Goal: Transaction & Acquisition: Purchase product/service

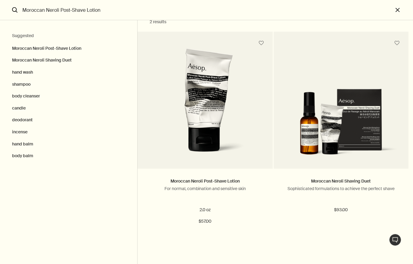
scroll to position [14, 0]
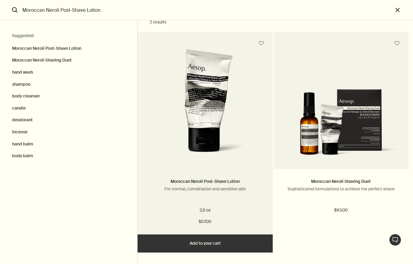
click at [188, 245] on button "Added Added to your cart Add Add to your cart" at bounding box center [204, 244] width 135 height 18
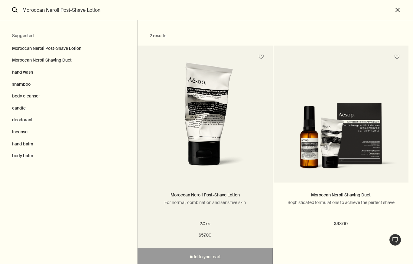
scroll to position [0, 0]
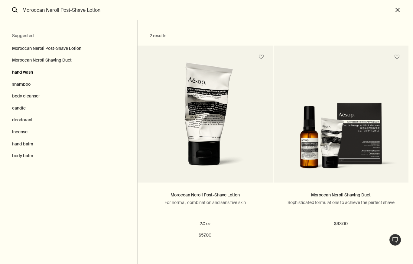
click at [21, 69] on button "hand wash" at bounding box center [68, 72] width 137 height 12
type input "hand wash"
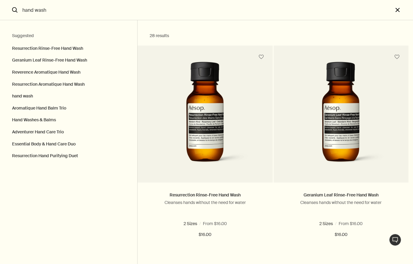
click at [396, 9] on button "close" at bounding box center [403, 10] width 20 height 20
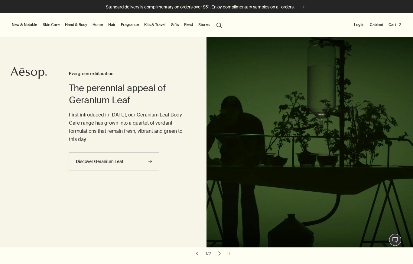
click at [110, 26] on link "Hair" at bounding box center [112, 24] width 10 height 7
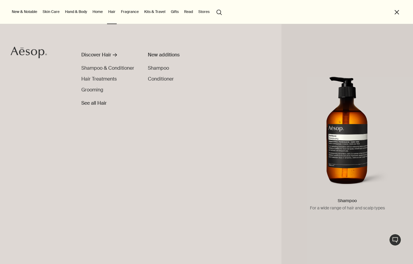
click at [339, 206] on p "For a wide range of hair and scalp types" at bounding box center [346, 208] width 119 height 7
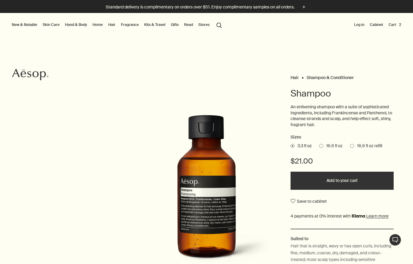
click at [19, 24] on button "New & Notable" at bounding box center [25, 24] width 28 height 7
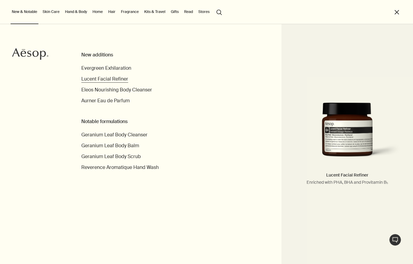
scroll to position [88, 0]
click at [335, 183] on p "Enriched with PHA, BHA and Provitamin B₅" at bounding box center [346, 182] width 119 height 7
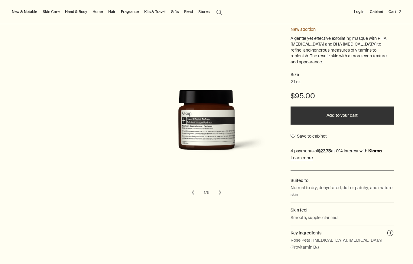
scroll to position [76, 0]
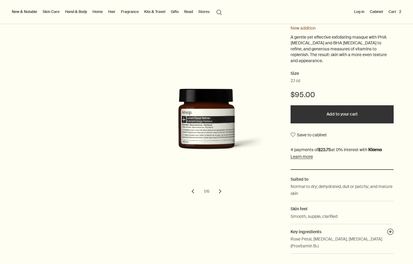
click at [226, 189] on button "chevron" at bounding box center [219, 191] width 13 height 13
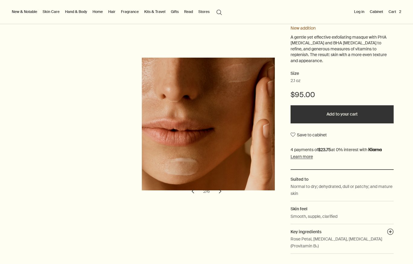
click at [222, 189] on button "chevron" at bounding box center [219, 191] width 13 height 13
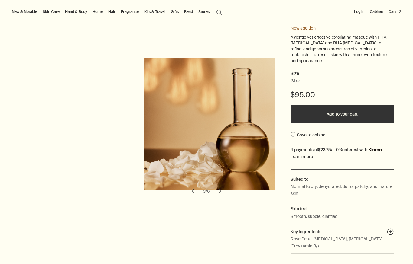
click at [221, 190] on button "chevron" at bounding box center [219, 191] width 13 height 13
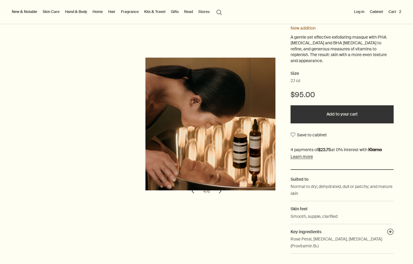
click at [219, 190] on button "chevron" at bounding box center [219, 191] width 13 height 13
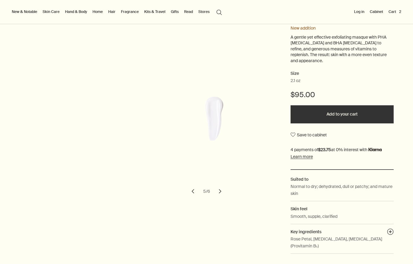
click at [222, 191] on button "chevron" at bounding box center [219, 191] width 13 height 13
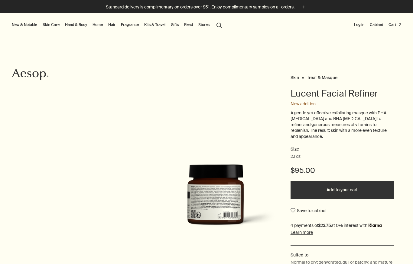
scroll to position [0, 0]
click at [396, 28] on button "Cart 2" at bounding box center [394, 24] width 15 height 7
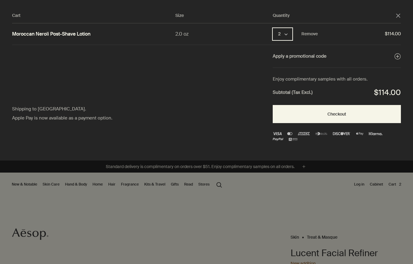
click at [273, 37] on button "2 chevron" at bounding box center [282, 34] width 20 height 12
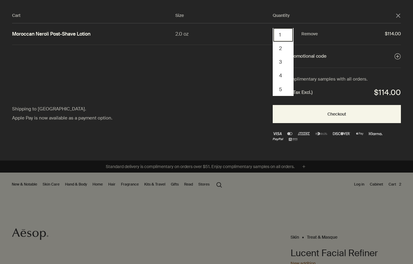
click at [274, 34] on button "1" at bounding box center [283, 35] width 20 height 14
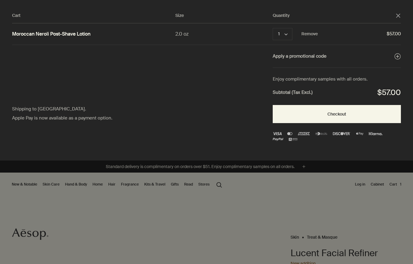
click at [397, 17] on polygon "Close" at bounding box center [398, 16] width 4 height 4
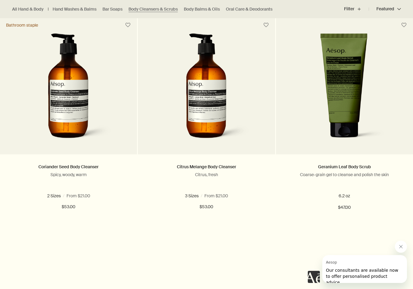
scroll to position [406, 0]
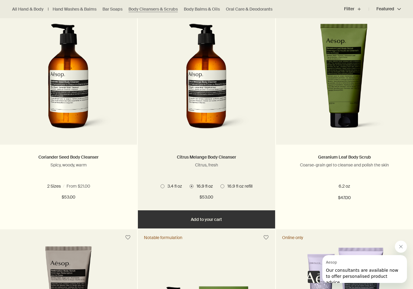
click at [180, 217] on button "Add Add to your cart" at bounding box center [206, 219] width 137 height 18
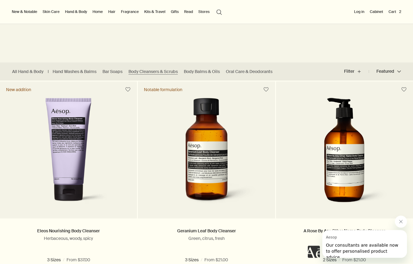
scroll to position [0, 0]
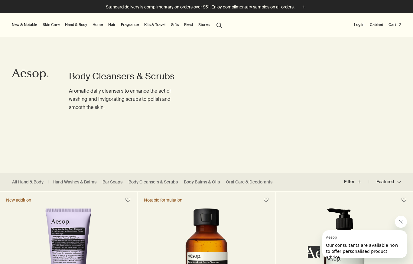
click at [98, 26] on link "Home" at bounding box center [97, 24] width 13 height 7
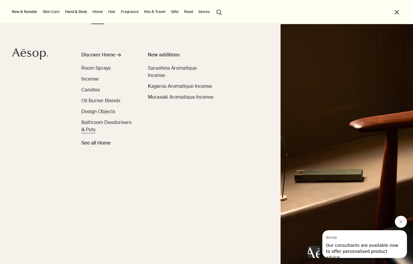
click at [89, 127] on span "Bathroom Deodorisers & Pets" at bounding box center [106, 126] width 50 height 14
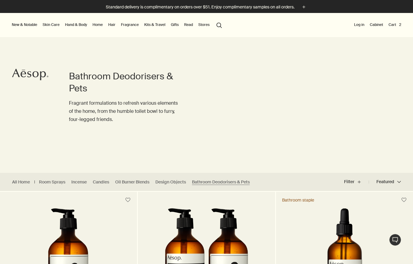
click at [358, 24] on button "Log in" at bounding box center [359, 24] width 13 height 7
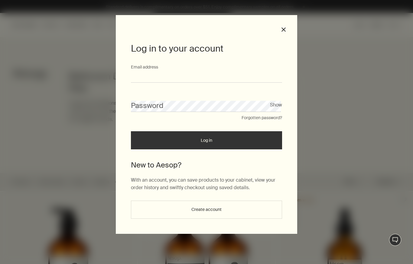
click at [149, 72] on input "Email address" at bounding box center [206, 77] width 151 height 11
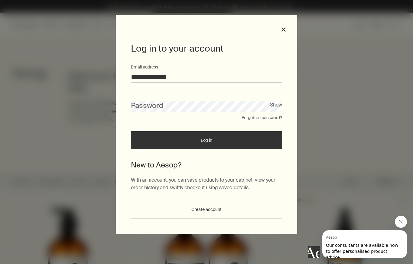
type input "**********"
click at [203, 82] on input "**********" at bounding box center [206, 77] width 151 height 11
click at [143, 206] on button "Create account" at bounding box center [206, 210] width 151 height 18
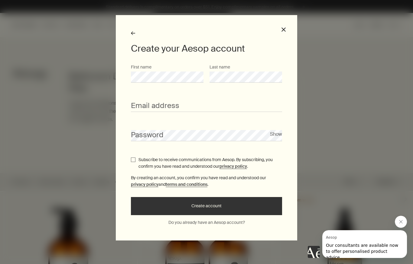
click at [141, 104] on input "Email address" at bounding box center [206, 106] width 151 height 11
type input "**********"
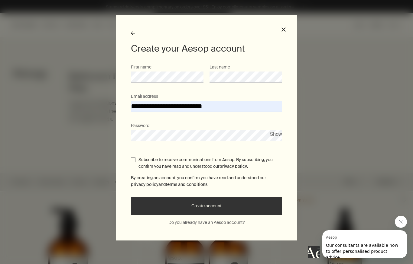
click at [132, 158] on input "Subscribe to receive communications from Aesop. By subscribing, you confirm you…" at bounding box center [133, 160] width 5 height 5
checkbox input "true"
click at [154, 206] on button "Create account" at bounding box center [206, 206] width 151 height 18
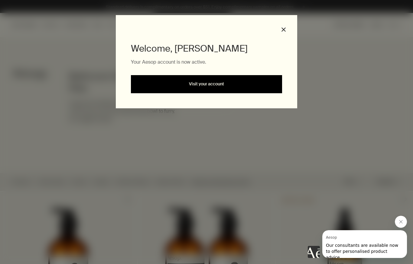
click at [173, 82] on link "Visit your account" at bounding box center [206, 84] width 151 height 18
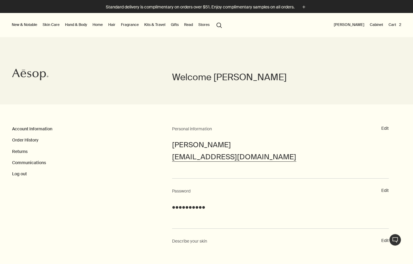
click at [398, 25] on button "Cart 2" at bounding box center [394, 24] width 15 height 7
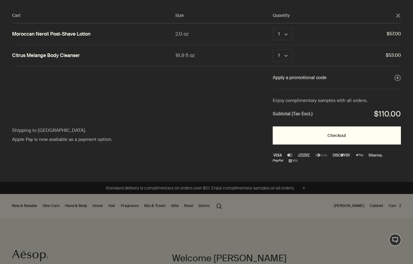
click at [289, 134] on button "Checkout" at bounding box center [336, 136] width 128 height 18
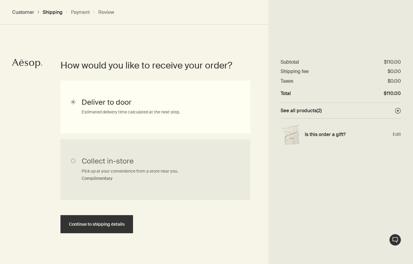
scroll to position [136, 0]
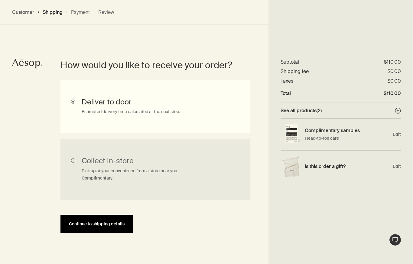
click at [84, 221] on button "Continue to shipping details" at bounding box center [96, 224] width 73 height 18
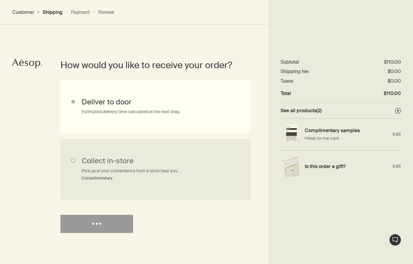
select select "US"
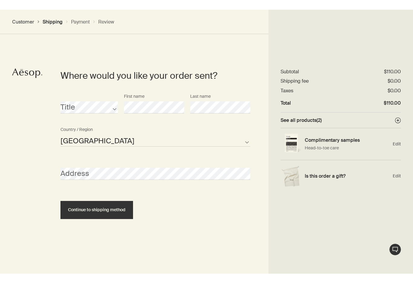
scroll to position [262, 0]
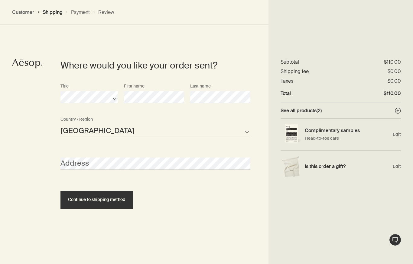
select select "US"
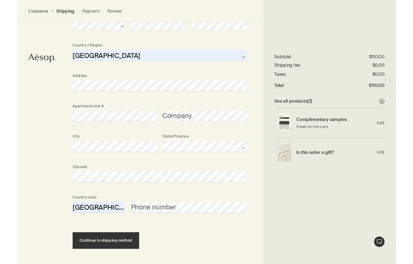
scroll to position [354, 0]
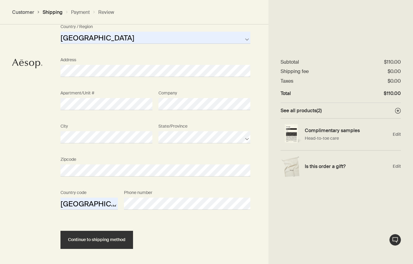
click at [77, 238] on span "Continue to shipping method" at bounding box center [96, 240] width 57 height 5
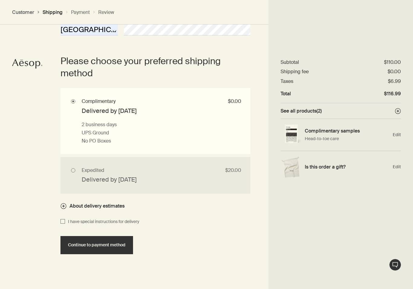
scroll to position [529, 0]
click at [82, 239] on button "Continue to payment method" at bounding box center [96, 244] width 73 height 18
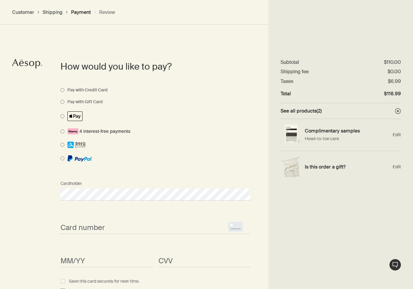
scroll to position [430, 0]
click at [62, 117] on span at bounding box center [150, 116] width 181 height 10
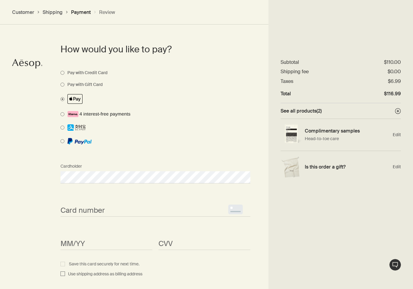
scroll to position [448, 0]
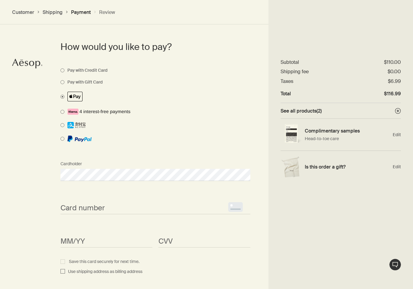
click at [62, 97] on span at bounding box center [150, 97] width 181 height 10
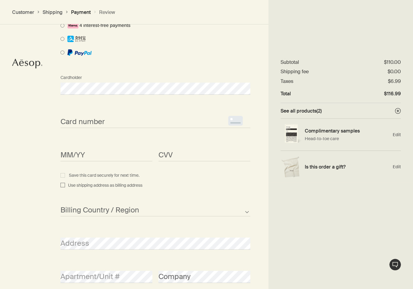
scroll to position [545, 0]
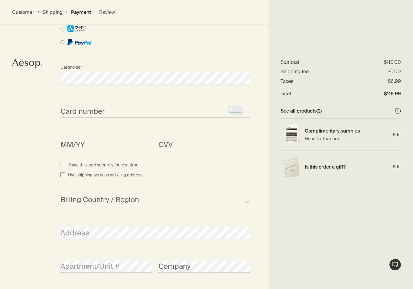
click at [62, 176] on input "Use shipping address as billing address" at bounding box center [62, 175] width 5 height 7
checkbox input "true"
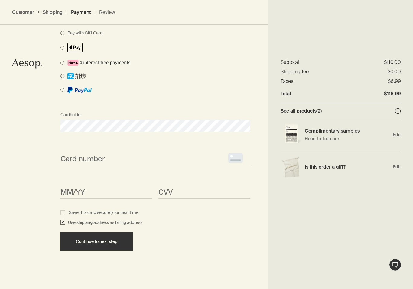
click at [61, 53] on li at bounding box center [150, 51] width 181 height 17
click at [60, 50] on section "How would you like to pay? Pay with Credit Card Pay with Gift Card Cardholder C…" at bounding box center [155, 121] width 226 height 339
click at [63, 49] on span at bounding box center [150, 48] width 181 height 10
click at [77, 240] on span "Continue to next step" at bounding box center [97, 241] width 42 height 5
click at [82, 239] on span "Continue to next step" at bounding box center [97, 241] width 42 height 5
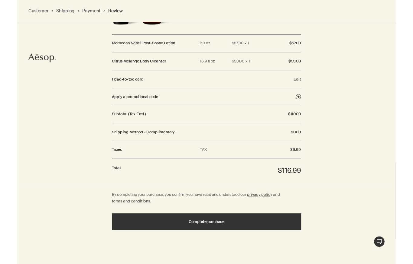
scroll to position [684, 0]
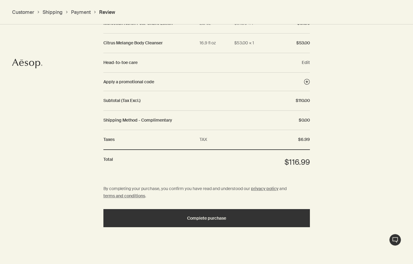
click at [134, 217] on div "Complete purchase" at bounding box center [207, 218] width 192 height 5
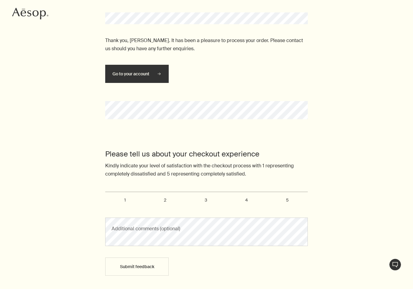
scroll to position [61, 0]
click at [287, 202] on span "5" at bounding box center [287, 199] width 3 height 5
click at [111, 196] on input "5" at bounding box center [109, 194] width 4 height 4
radio input "true"
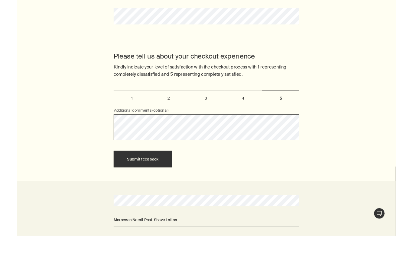
scroll to position [146, 0]
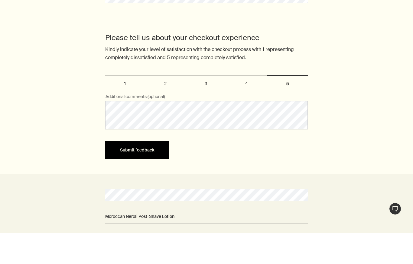
click at [131, 172] on button "Submit feedback" at bounding box center [136, 181] width 63 height 18
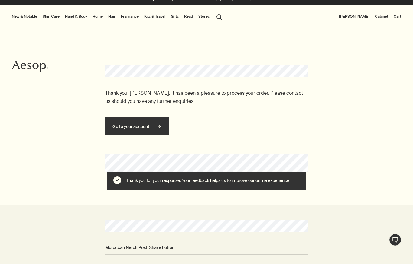
scroll to position [0, 0]
